Goal: Task Accomplishment & Management: Manage account settings

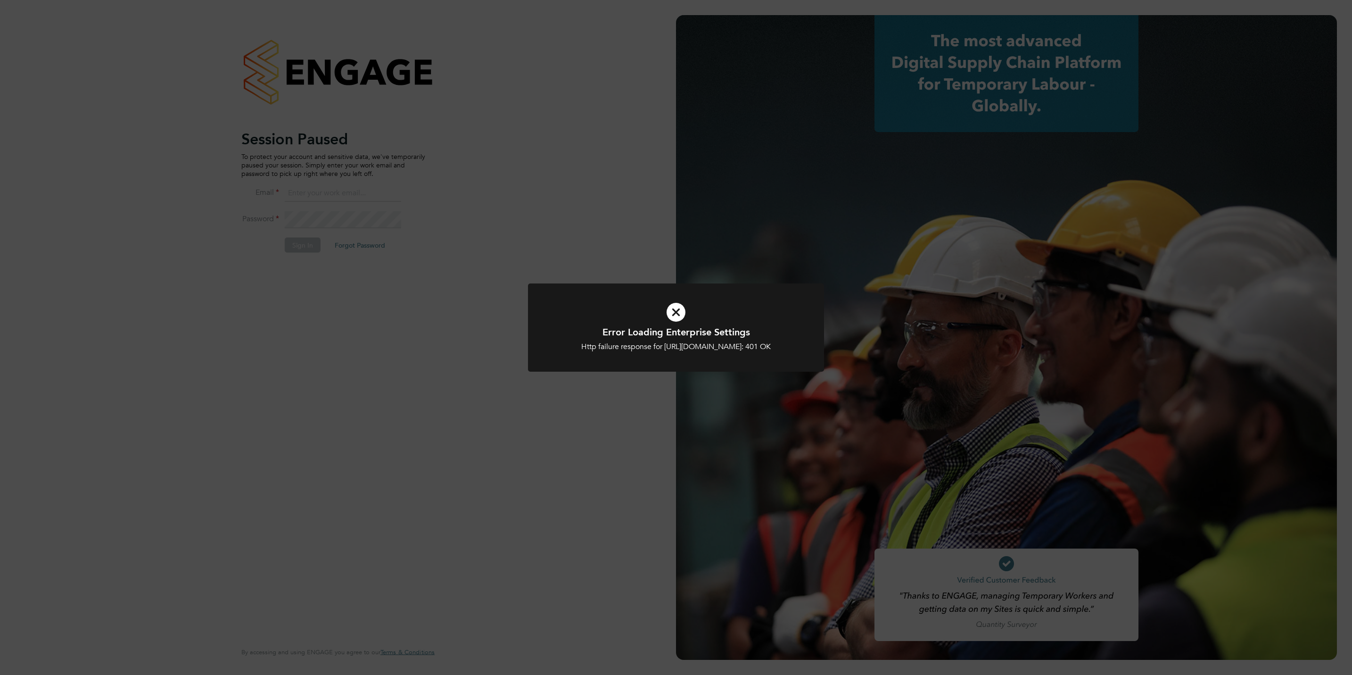
type input "chloe@protechltd.co.uk"
click at [699, 324] on icon at bounding box center [676, 312] width 245 height 37
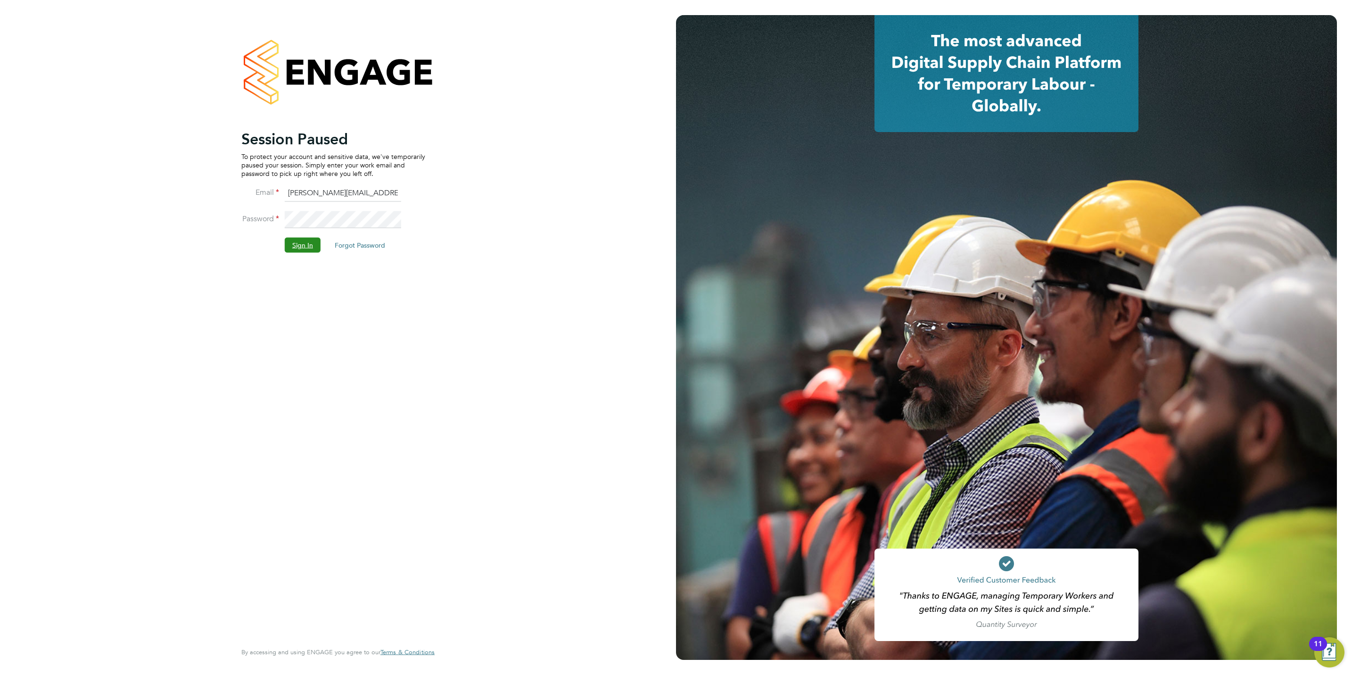
click at [302, 248] on button "Sign In" at bounding box center [303, 245] width 36 height 15
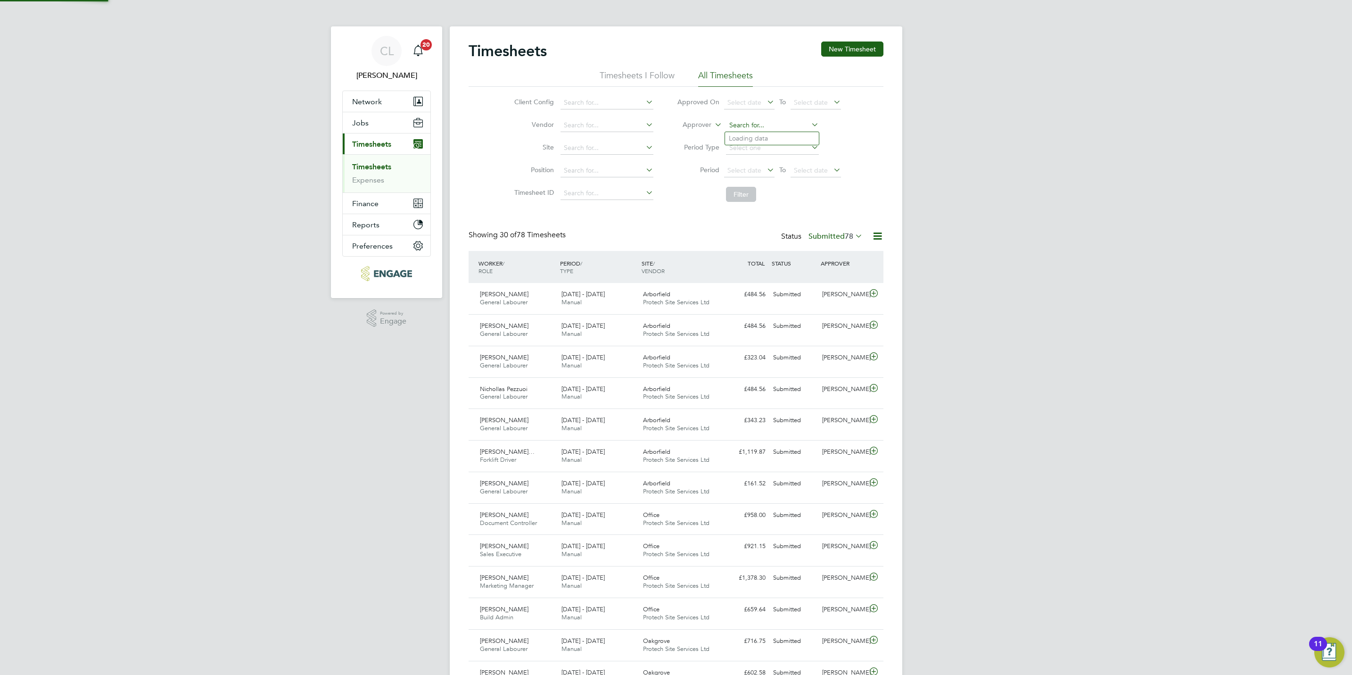
click at [754, 126] on input at bounding box center [772, 125] width 93 height 13
click at [768, 151] on li "Stef an Fernandez" at bounding box center [772, 151] width 94 height 13
type input "[PERSON_NAME]"
click at [745, 194] on button "Filter" at bounding box center [741, 194] width 30 height 15
click at [810, 124] on icon at bounding box center [810, 124] width 0 height 13
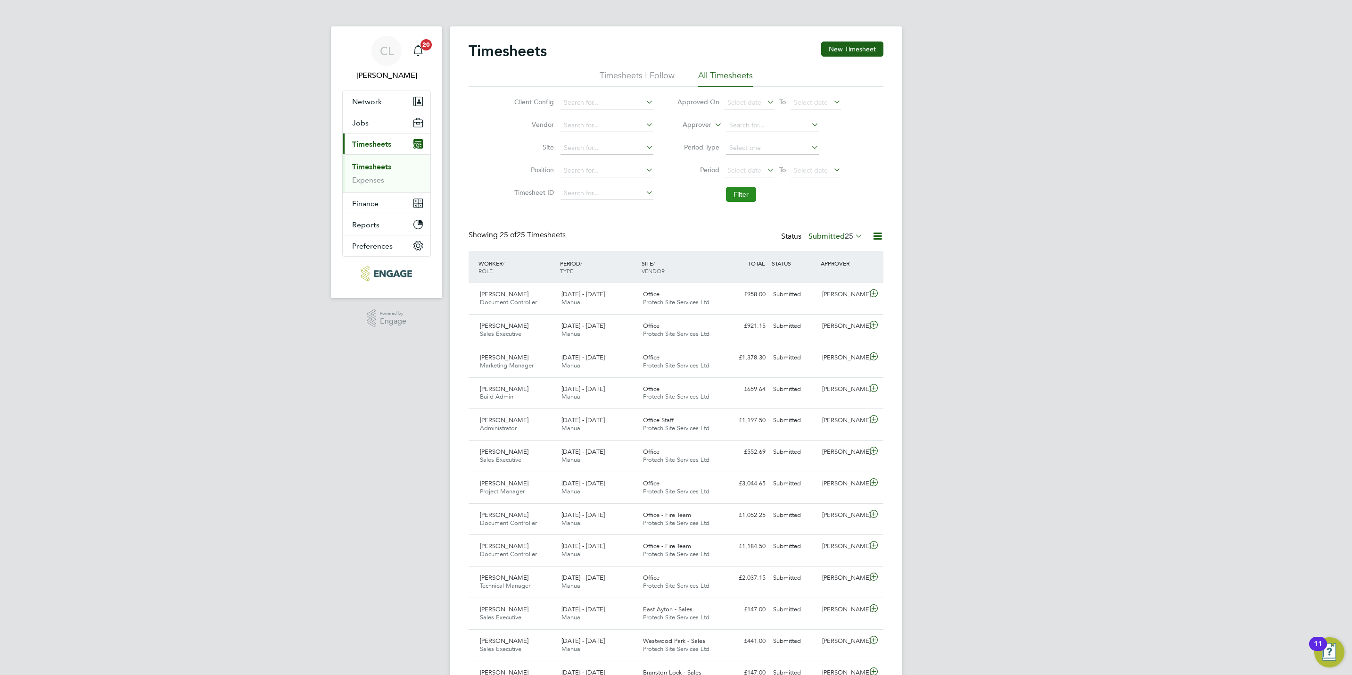
click at [736, 199] on button "Filter" at bounding box center [741, 194] width 30 height 15
click at [729, 124] on input at bounding box center [772, 125] width 93 height 13
click at [748, 159] on li "Na than Flood" at bounding box center [772, 164] width 94 height 13
type input "Nathan Flood"
click at [740, 199] on button "Filter" at bounding box center [741, 194] width 30 height 15
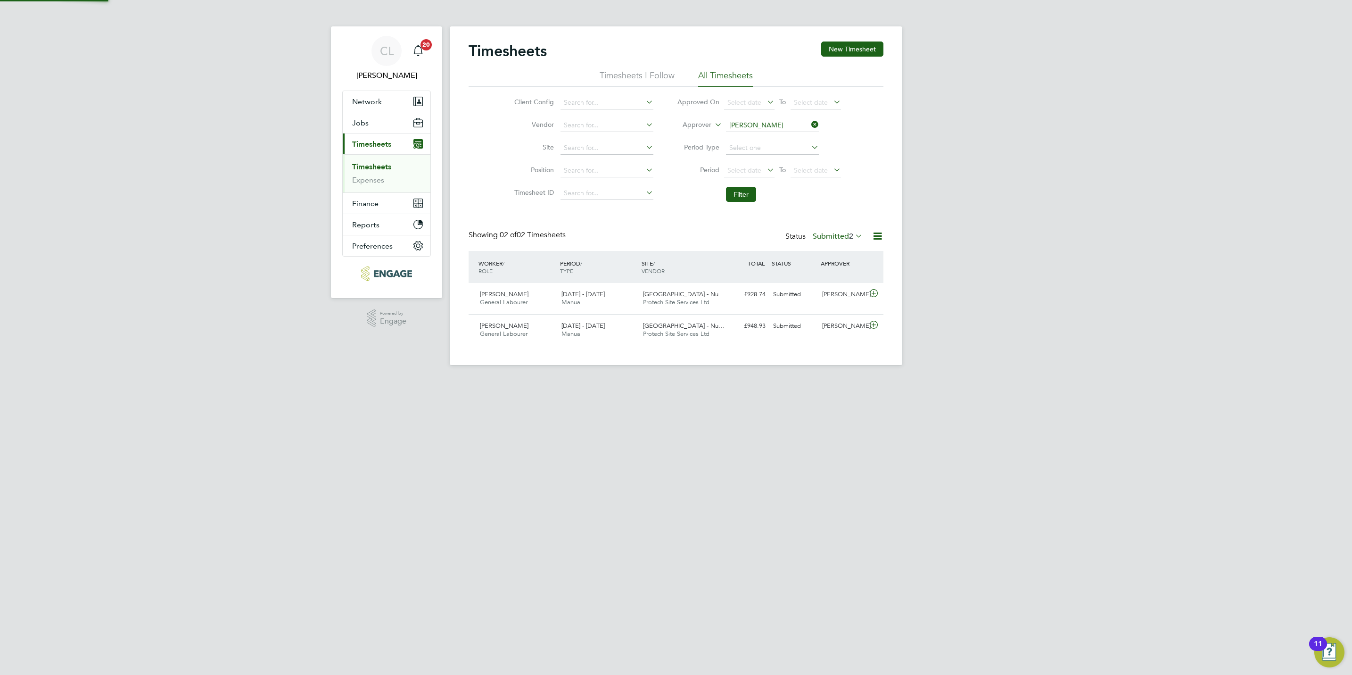
scroll to position [24, 82]
click at [875, 291] on icon at bounding box center [874, 294] width 12 height 8
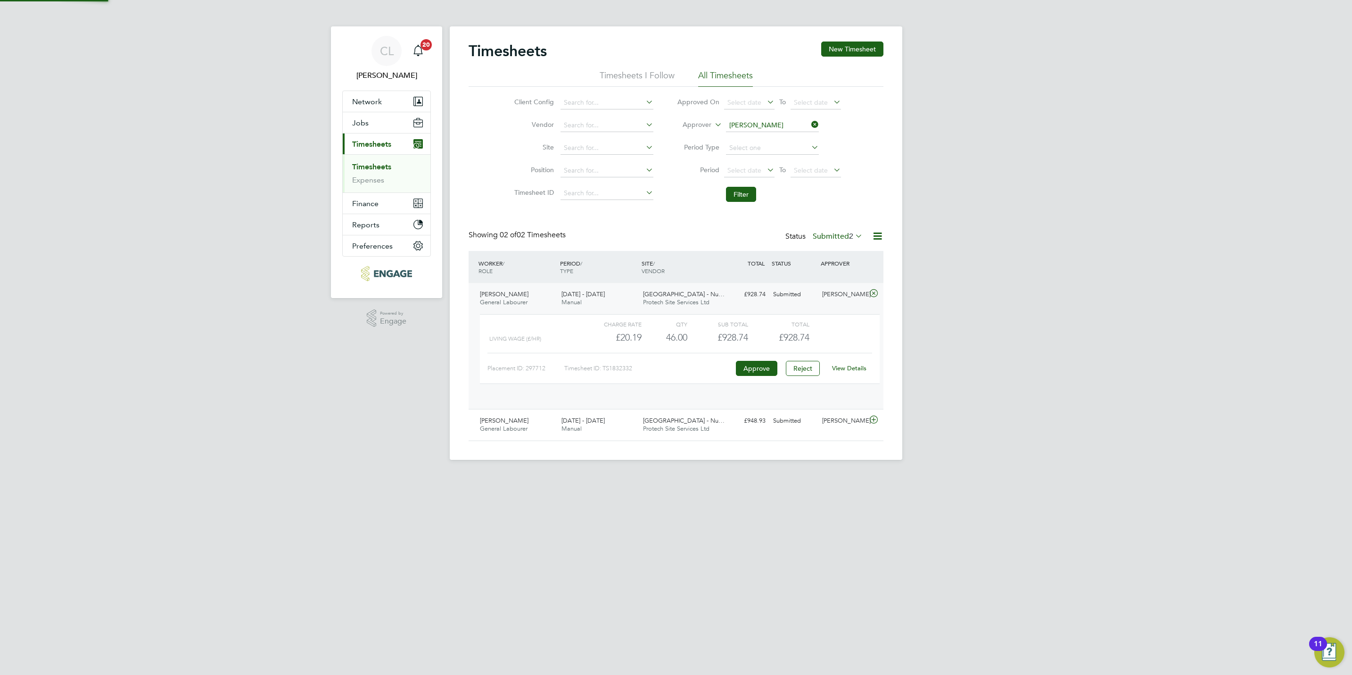
scroll to position [16, 92]
click at [848, 371] on link "View Details" at bounding box center [849, 368] width 34 height 8
click at [874, 414] on icon at bounding box center [874, 412] width 12 height 8
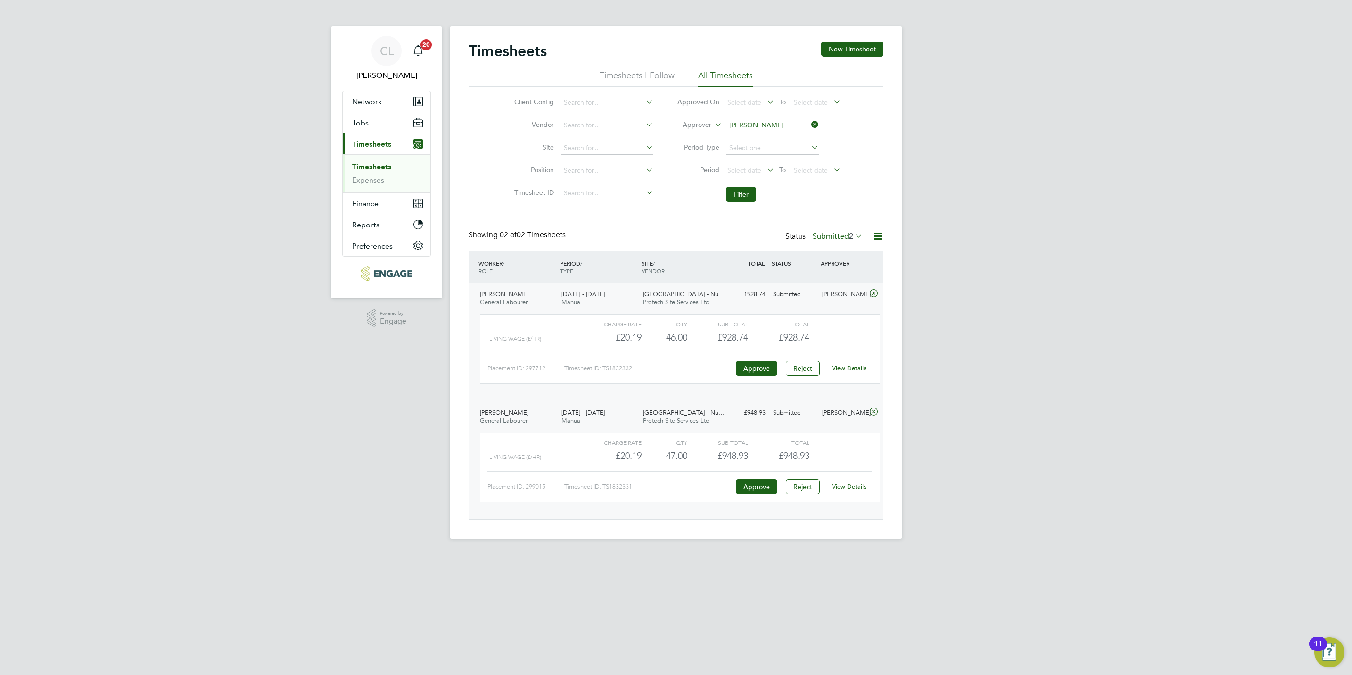
click at [856, 489] on link "View Details" at bounding box center [849, 486] width 34 height 8
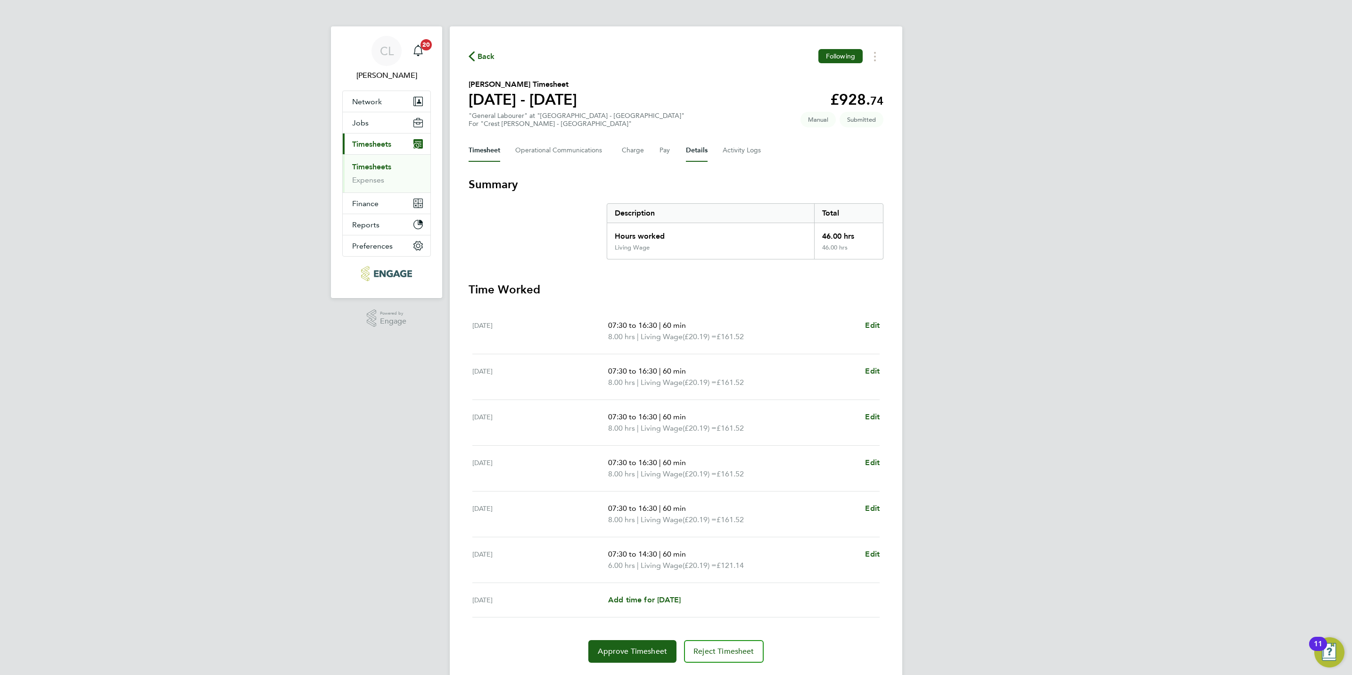
click at [693, 145] on button "Details" at bounding box center [697, 150] width 22 height 23
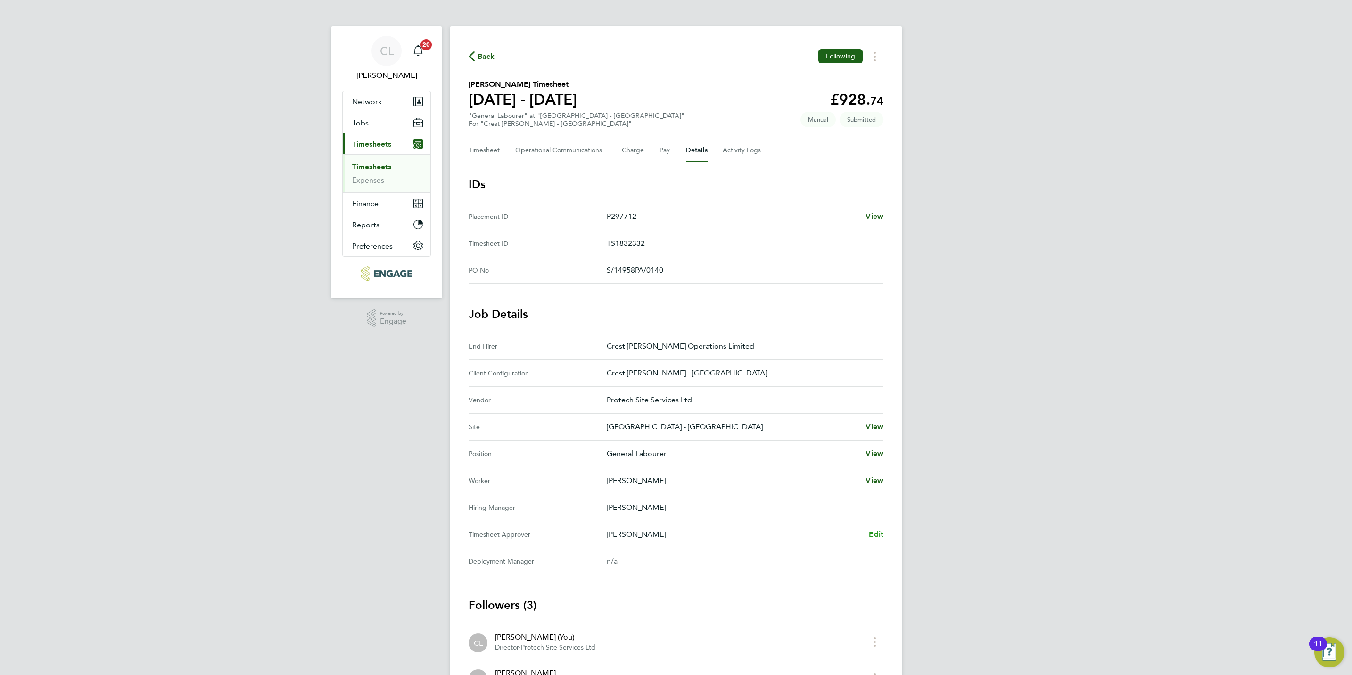
click at [876, 535] on span "Edit" at bounding box center [876, 534] width 15 height 9
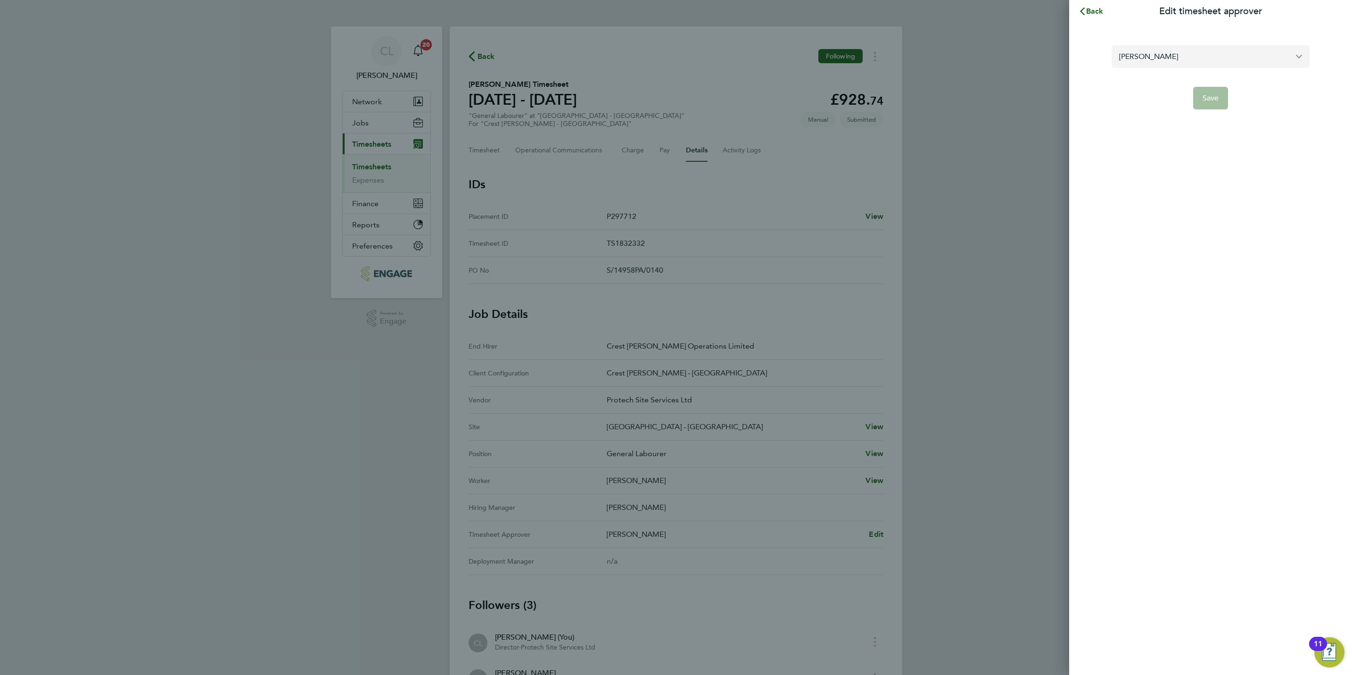
click at [1186, 66] on input "[PERSON_NAME]" at bounding box center [1211, 56] width 198 height 22
click at [1161, 73] on li "[PERSON_NAME]" at bounding box center [1211, 79] width 198 height 23
type input "[PERSON_NAME]"
click at [1213, 97] on span "Save" at bounding box center [1211, 97] width 17 height 9
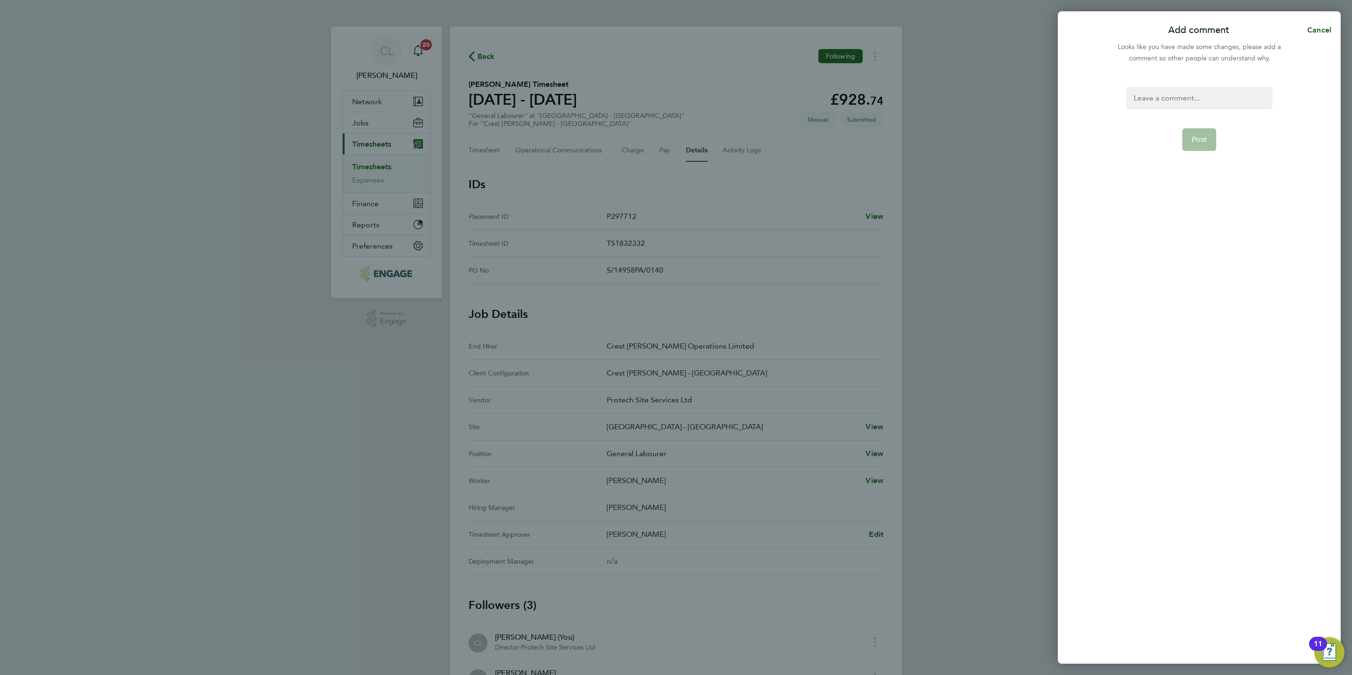
click at [1193, 92] on div at bounding box center [1200, 98] width 146 height 23
click at [1190, 146] on button "Post" at bounding box center [1200, 139] width 34 height 23
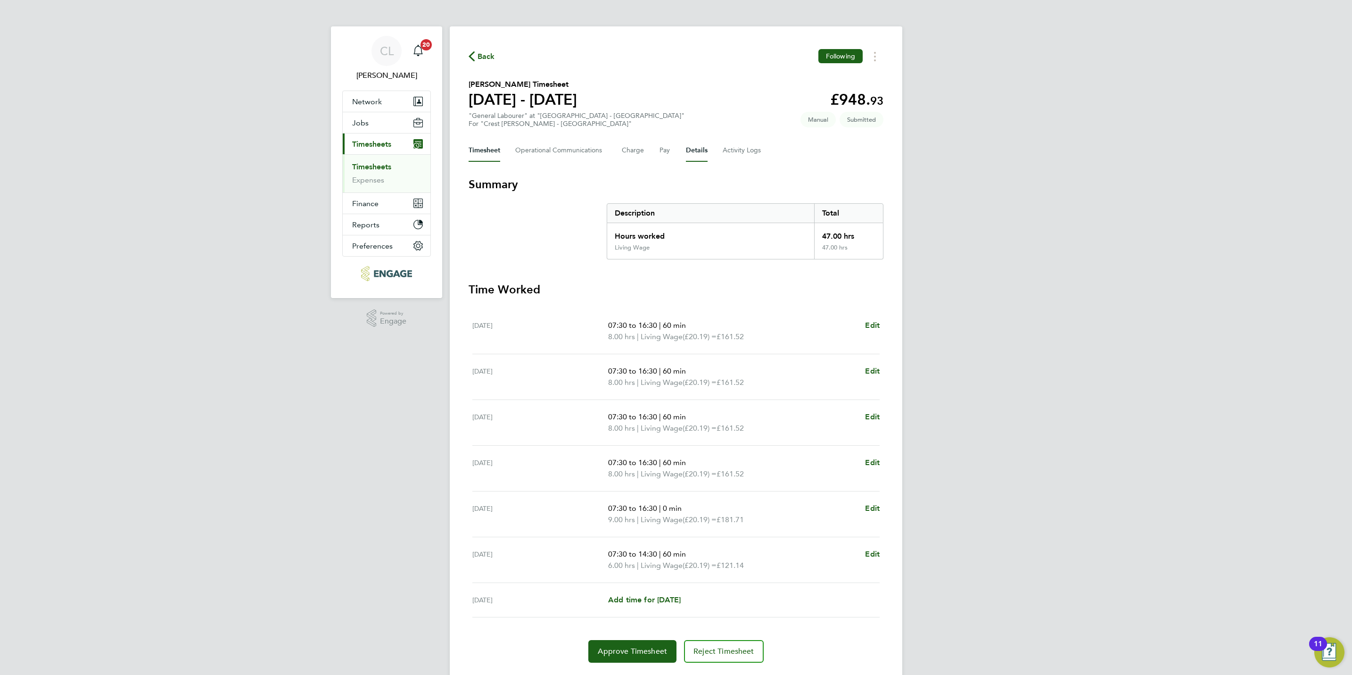
click at [694, 149] on button "Details" at bounding box center [697, 150] width 22 height 23
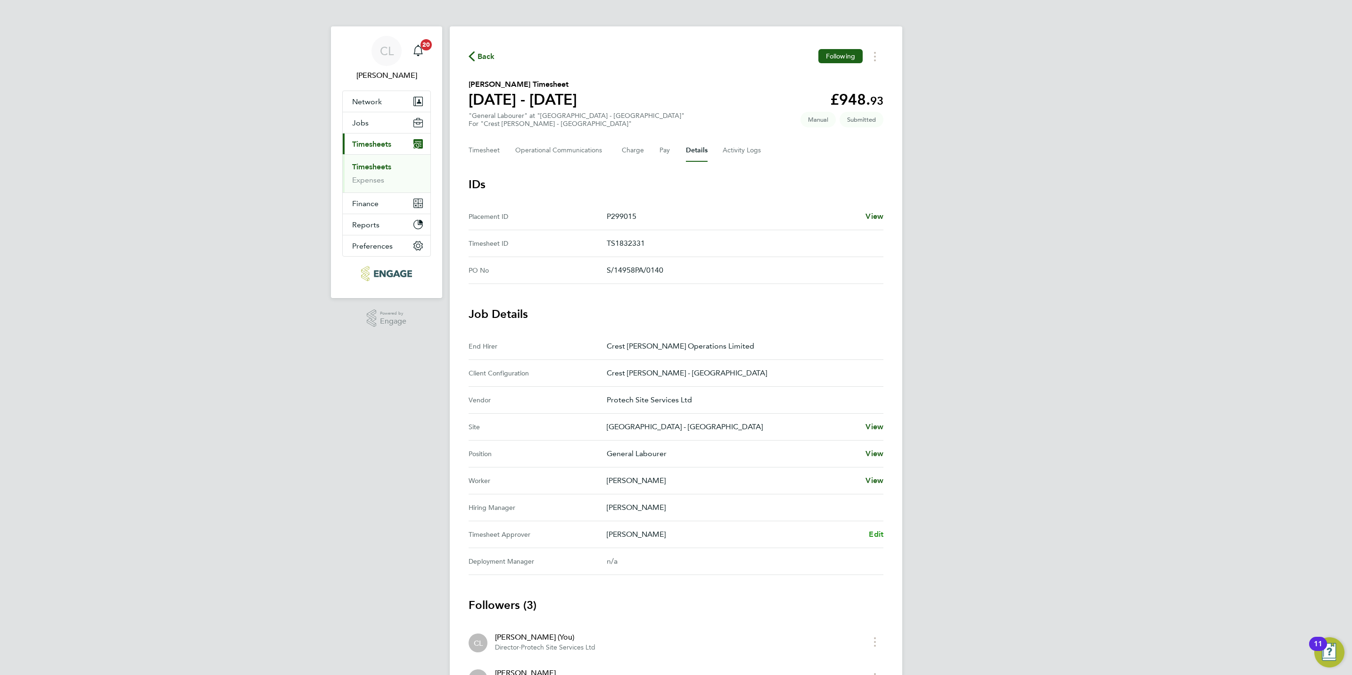
click at [877, 532] on span "Edit" at bounding box center [876, 534] width 15 height 9
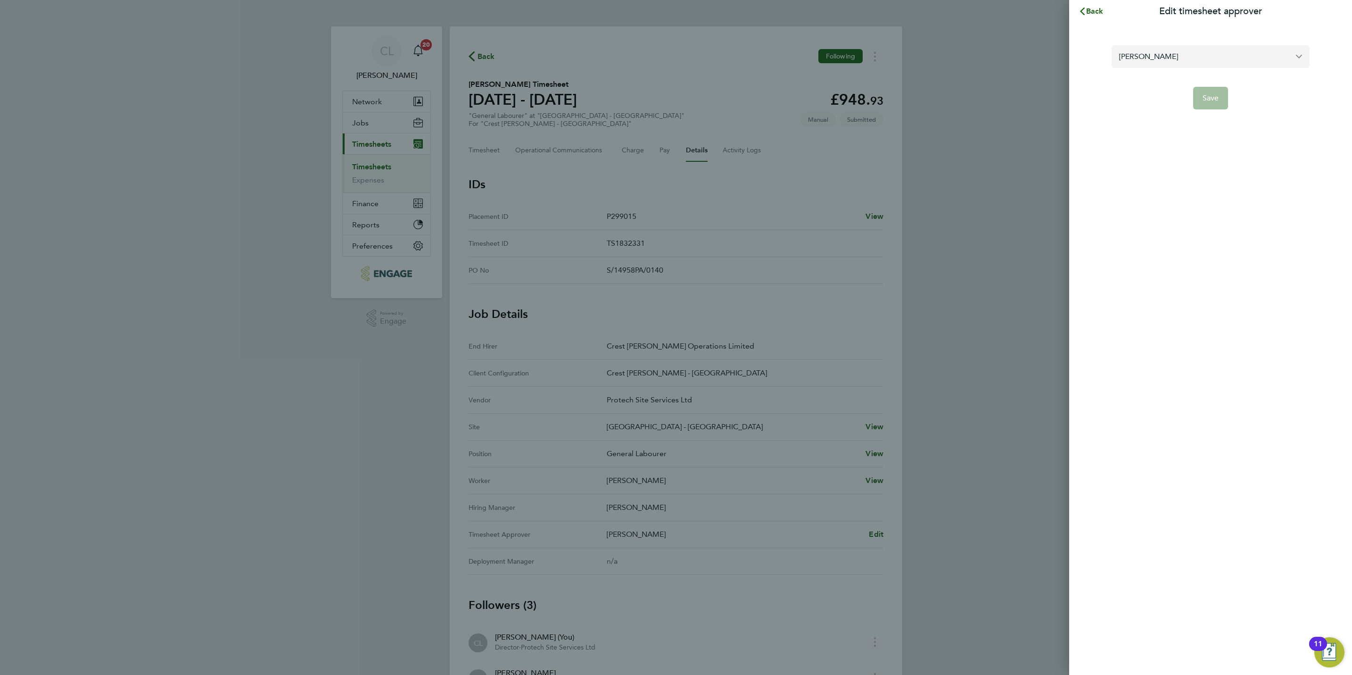
click at [1155, 54] on input "Nathan Flood" at bounding box center [1211, 56] width 198 height 22
click at [1148, 74] on span "[PERSON_NAME]" at bounding box center [1149, 79] width 61 height 11
type input "[PERSON_NAME]"
click at [1219, 95] on span "Save" at bounding box center [1211, 97] width 17 height 9
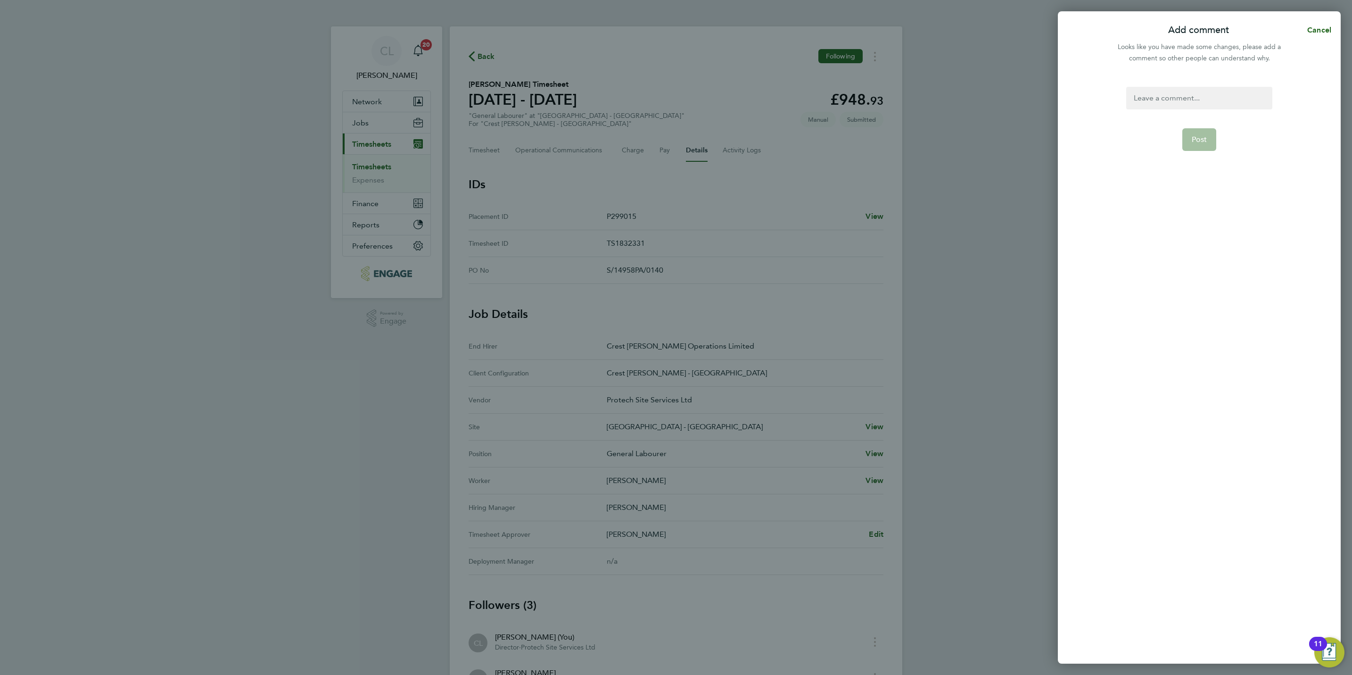
click at [1173, 102] on div at bounding box center [1200, 98] width 146 height 23
click at [1198, 148] on button "Post" at bounding box center [1200, 139] width 34 height 23
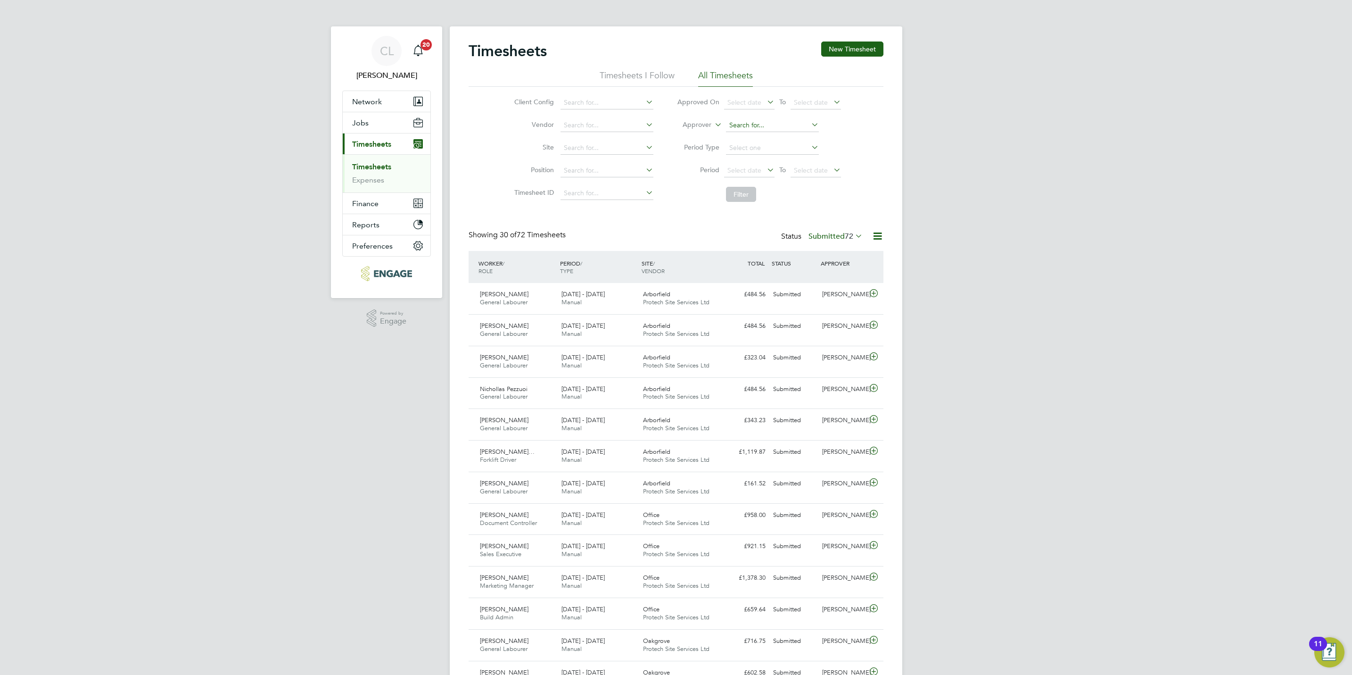
click at [743, 122] on input at bounding box center [772, 125] width 93 height 13
click at [765, 139] on li "[PERSON_NAME] ale" at bounding box center [772, 138] width 94 height 13
type input "[PERSON_NAME]"
click at [743, 201] on button "Filter" at bounding box center [741, 194] width 30 height 15
